Goal: Task Accomplishment & Management: Use online tool/utility

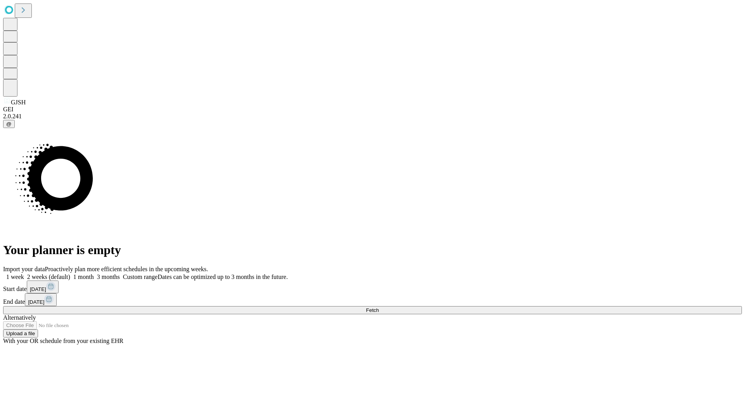
click at [379, 307] on span "Fetch" at bounding box center [372, 310] width 13 height 6
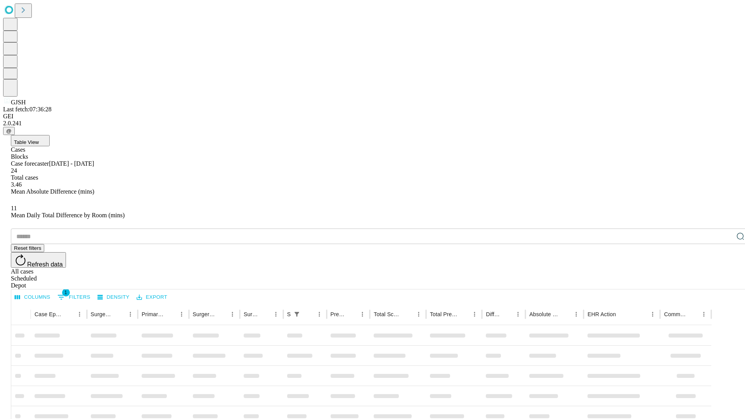
click at [725, 282] on div "Depot" at bounding box center [380, 285] width 739 height 7
